Goal: Find specific page/section: Find specific page/section

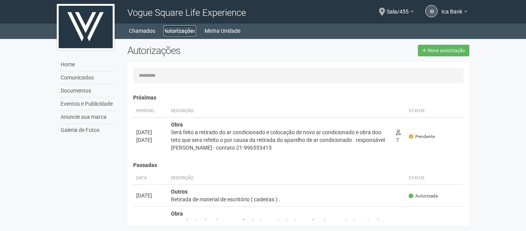
click at [178, 31] on link "Autorizações" at bounding box center [180, 30] width 32 height 11
click at [180, 31] on link "Autorizações" at bounding box center [180, 30] width 32 height 11
click at [172, 28] on link "Autorizações" at bounding box center [180, 30] width 32 height 11
